Goal: Use online tool/utility: Utilize a website feature to perform a specific function

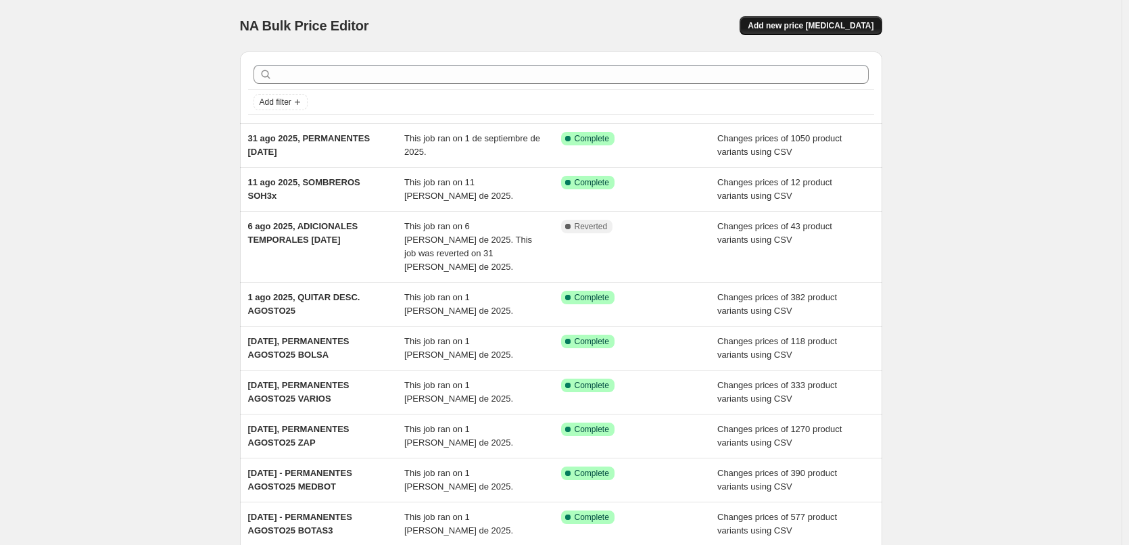
click at [841, 30] on span "Add new price [MEDICAL_DATA]" at bounding box center [811, 25] width 126 height 11
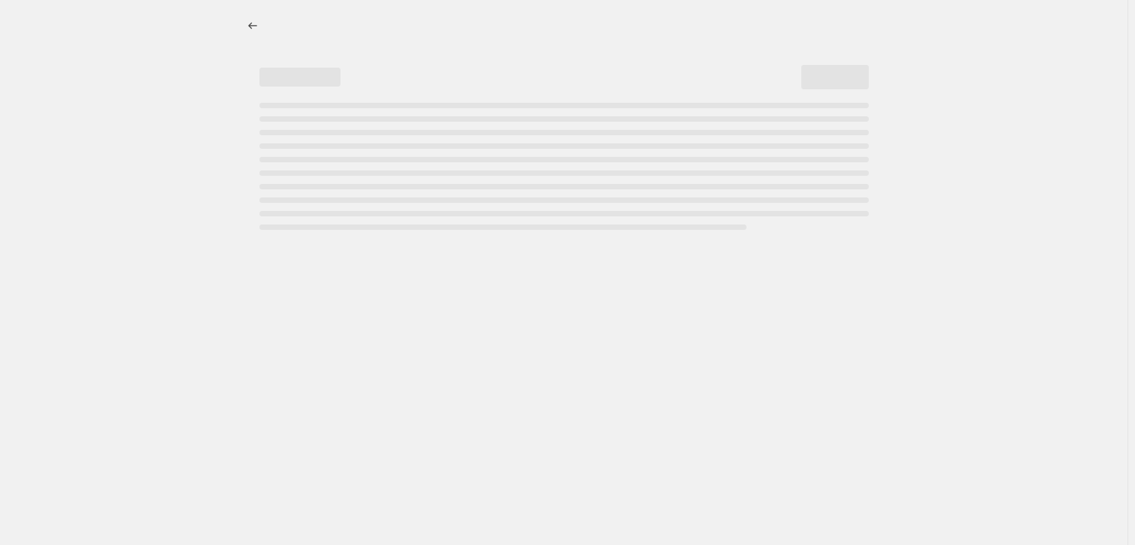
select select "percentage"
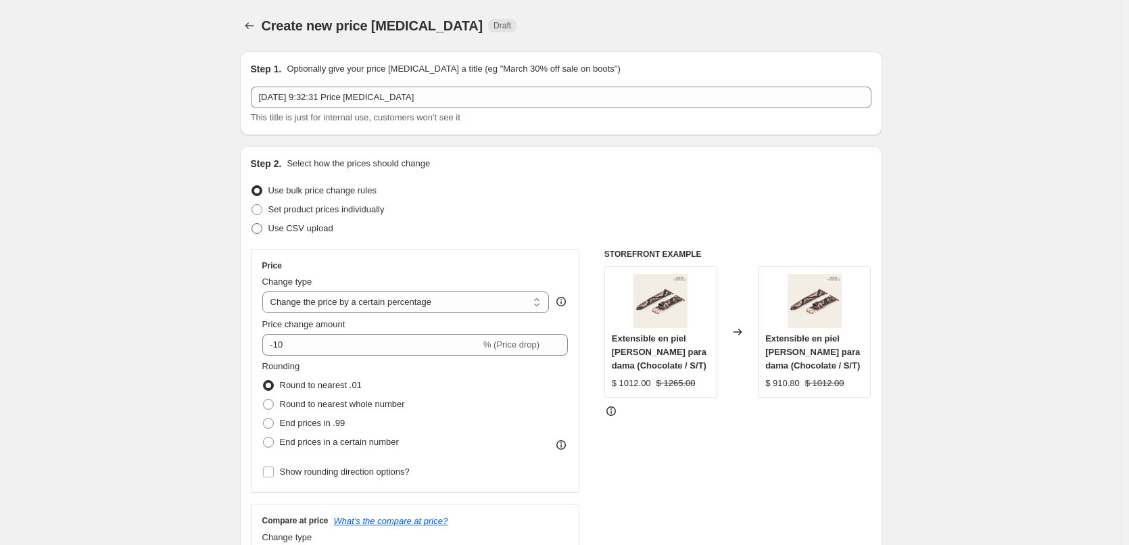
click at [304, 230] on span "Use CSV upload" at bounding box center [300, 228] width 65 height 10
click at [252, 224] on input "Use CSV upload" at bounding box center [251, 223] width 1 height 1
radio input "true"
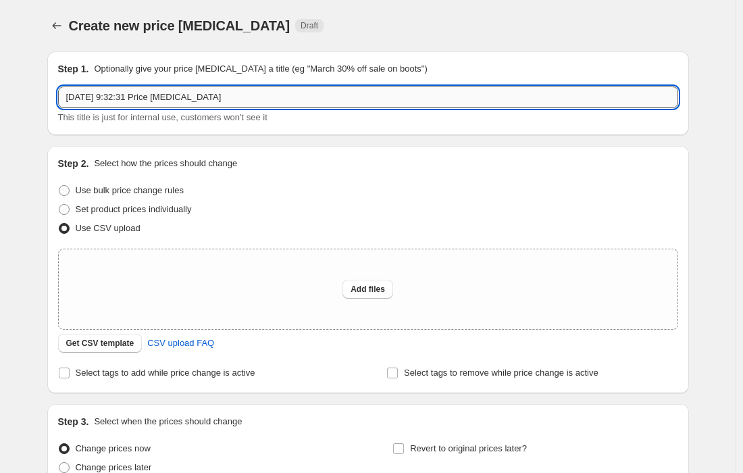
click at [149, 102] on input "8 sept 2025, 9:32:31 Price change job" at bounding box center [368, 98] width 620 height 22
drag, startPoint x: 226, startPoint y: 98, endPoint x: 330, endPoint y: 98, distance: 104.1
click at [330, 98] on input "8 sept 2025, 9:32:31 Price change job" at bounding box center [368, 98] width 620 height 22
click at [172, 101] on input "8 sept 2025, QUITAR DESC SEPT25" at bounding box center [368, 98] width 620 height 22
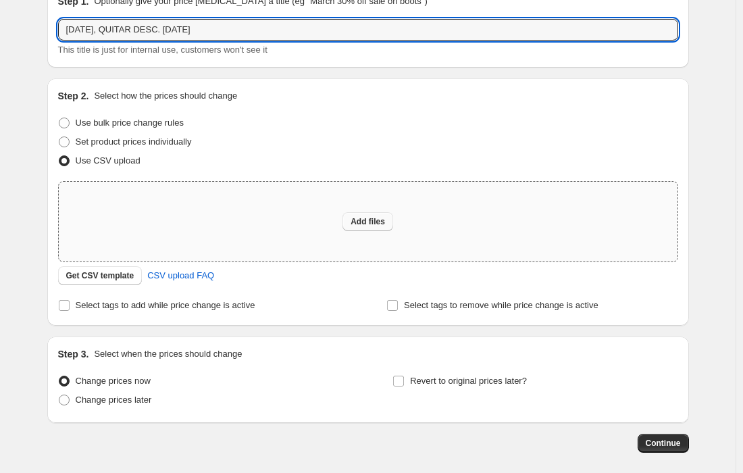
type input "8 sept 2025, QUITAR DESC. SEPT25"
click at [382, 220] on span "Add files" at bounding box center [368, 221] width 34 height 11
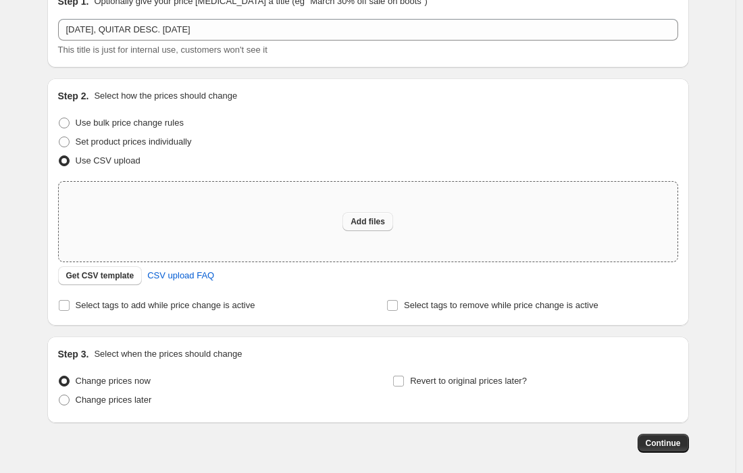
type input "C:\fakepath\csv_template_user_22231_31agosto25_QUITAR PERM.csv"
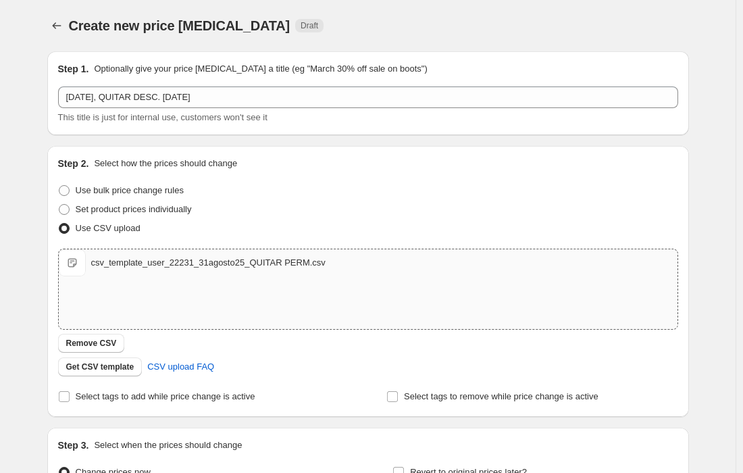
scroll to position [153, 0]
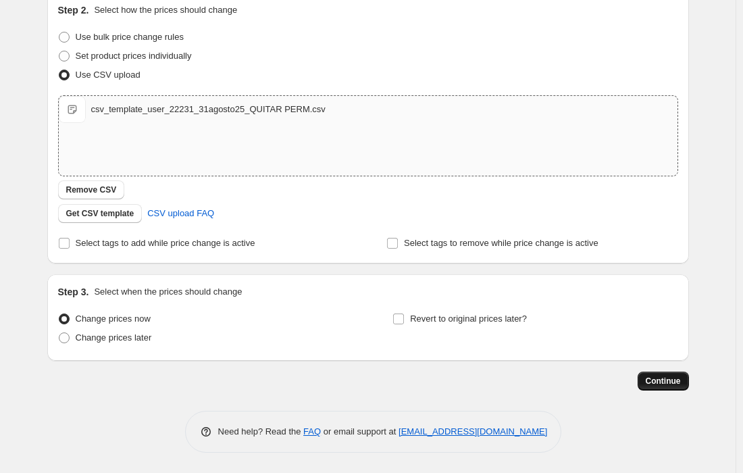
click at [676, 382] on span "Continue" at bounding box center [663, 381] width 35 height 11
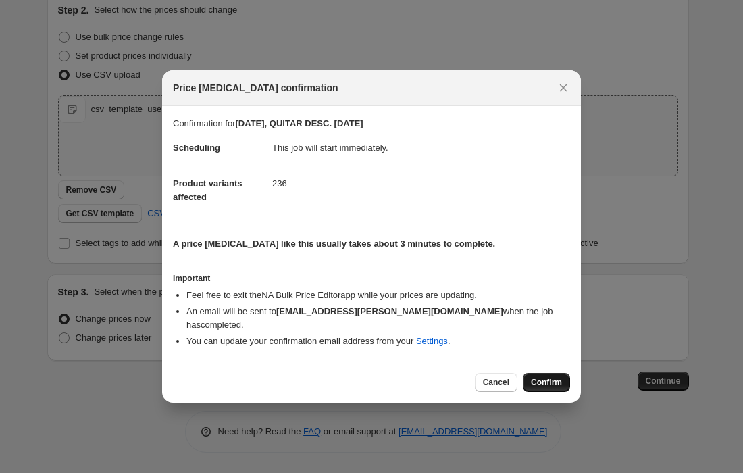
click at [558, 377] on span "Confirm" at bounding box center [546, 382] width 31 height 11
